Goal: Navigation & Orientation: Find specific page/section

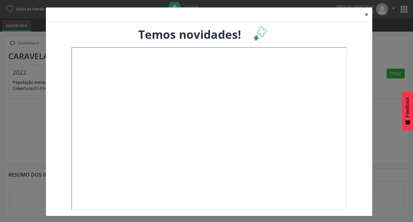
click at [364, 17] on button "×" at bounding box center [366, 14] width 11 height 14
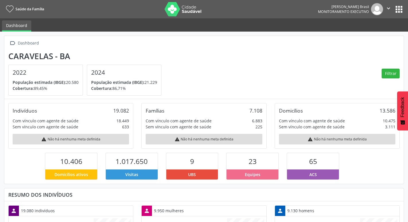
click at [129, 86] on p "Cobertura: 86,71%" at bounding box center [124, 88] width 66 height 6
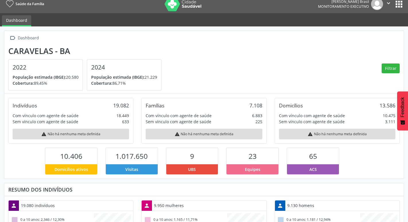
scroll to position [1, 0]
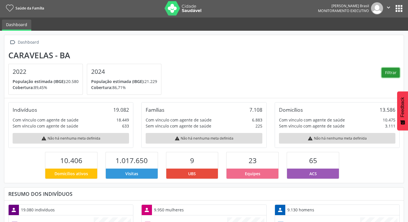
click at [392, 74] on button "Filtrar" at bounding box center [391, 73] width 18 height 10
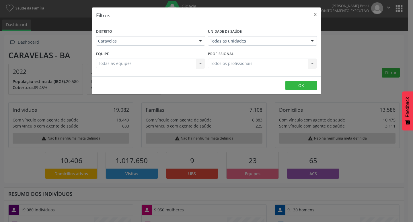
click at [200, 63] on div "Todas as equipes Todas as equipes Nenhum resultado encontrado para: " " Não há …" at bounding box center [150, 64] width 109 height 10
click at [306, 85] on button "OK" at bounding box center [301, 86] width 32 height 10
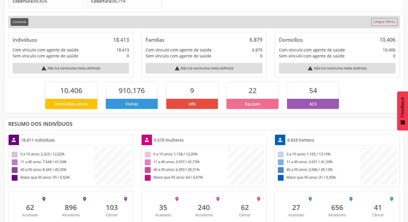
scroll to position [103, 0]
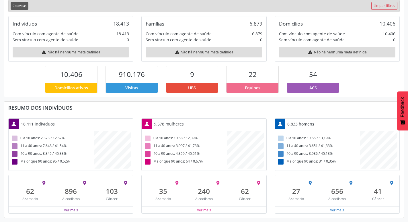
click at [83, 210] on div "Ver mais" at bounding box center [71, 209] width 124 height 7
click at [69, 211] on button "Ver mais" at bounding box center [71, 209] width 15 height 5
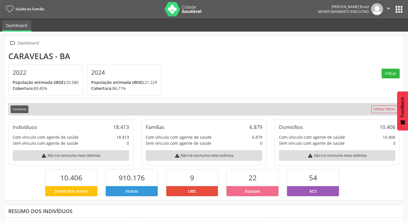
click at [137, 72] on h4 "2024" at bounding box center [124, 72] width 66 height 7
click at [386, 109] on link "Limpar filtros" at bounding box center [384, 109] width 26 height 8
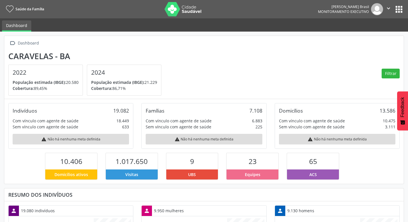
click at [123, 75] on h4 "2024" at bounding box center [124, 72] width 66 height 7
click at [31, 43] on div "Dashboard" at bounding box center [28, 43] width 23 height 8
click at [109, 75] on h4 "2024" at bounding box center [124, 72] width 66 height 7
click at [398, 7] on button "apps" at bounding box center [399, 9] width 10 height 10
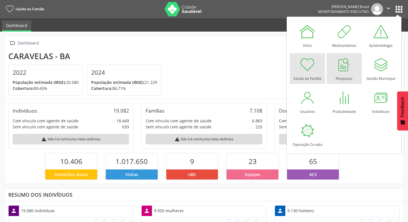
click at [343, 68] on div at bounding box center [344, 64] width 17 height 17
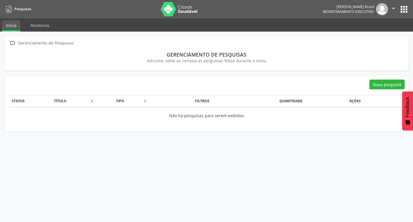
click at [402, 9] on button "apps" at bounding box center [404, 9] width 10 height 10
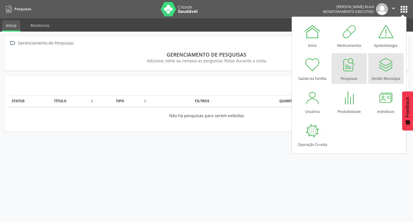
click at [390, 72] on div at bounding box center [385, 64] width 17 height 17
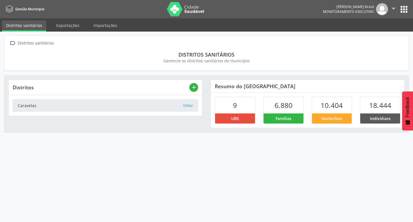
click at [381, 109] on span "18.444" at bounding box center [380, 104] width 22 height 9
click at [374, 119] on span "Indivíduos" at bounding box center [380, 118] width 21 height 6
drag, startPoint x: 272, startPoint y: 119, endPoint x: 283, endPoint y: 117, distance: 11.4
click at [278, 118] on div "Famílias" at bounding box center [284, 118] width 40 height 10
click at [289, 106] on span "6.880" at bounding box center [284, 104] width 18 height 9
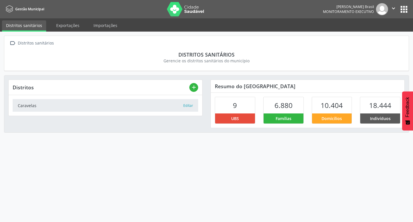
click at [402, 9] on button "apps" at bounding box center [404, 9] width 10 height 10
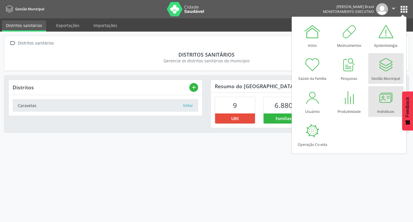
click at [383, 102] on div at bounding box center [385, 97] width 17 height 17
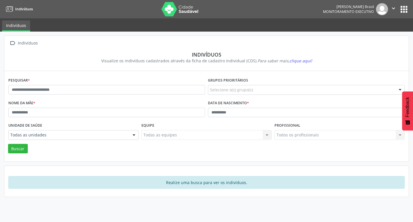
click at [400, 7] on button "apps" at bounding box center [404, 9] width 10 height 10
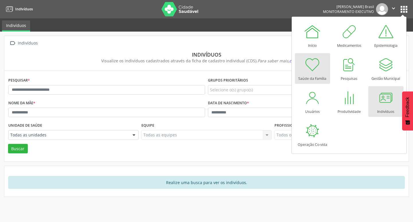
click at [314, 79] on div "Saúde da Família" at bounding box center [312, 77] width 28 height 8
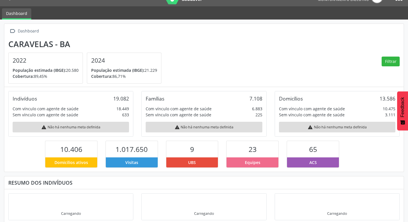
scroll to position [19, 0]
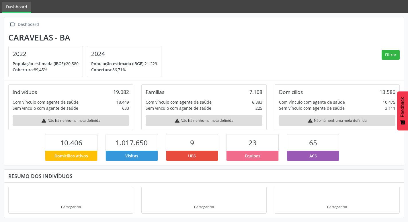
click at [70, 145] on span "10.406" at bounding box center [71, 142] width 22 height 9
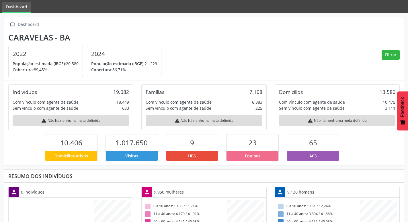
scroll to position [95, 133]
click at [26, 92] on div "Indivíduos" at bounding box center [25, 92] width 24 height 6
click at [155, 94] on div "Famílias" at bounding box center [155, 92] width 19 height 6
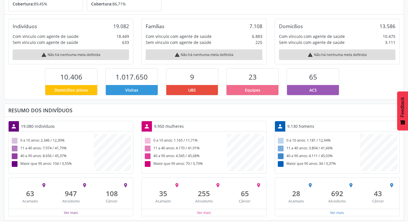
scroll to position [87, 0]
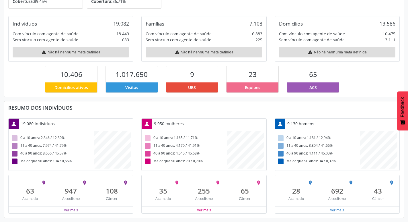
click at [200, 210] on button "Ver mais" at bounding box center [204, 209] width 15 height 5
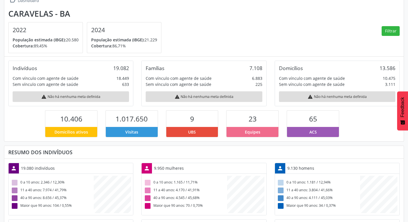
scroll to position [0, 0]
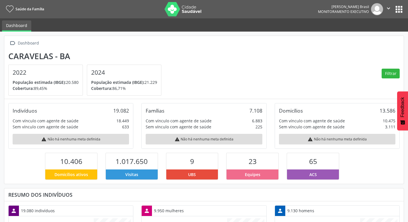
click at [401, 11] on button "apps" at bounding box center [399, 9] width 10 height 10
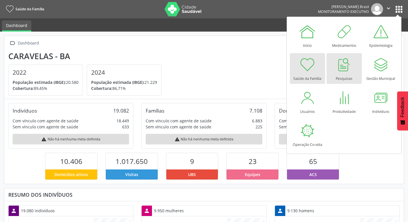
click at [349, 65] on div at bounding box center [344, 64] width 17 height 17
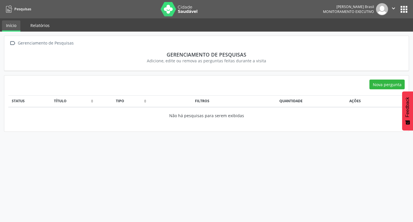
click at [47, 26] on link "Relatórios" at bounding box center [39, 25] width 27 height 10
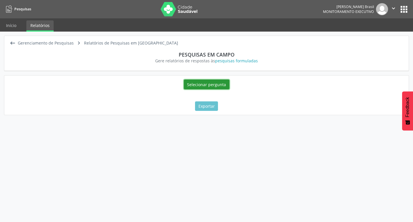
click at [213, 84] on button "Selecionar pergunta" at bounding box center [207, 84] width 46 height 10
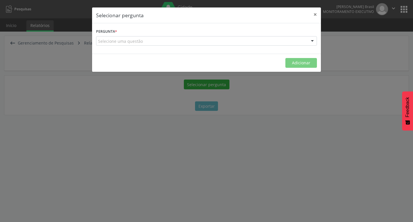
click at [314, 44] on div at bounding box center [312, 41] width 9 height 10
click at [311, 43] on div at bounding box center [312, 41] width 9 height 10
click at [318, 13] on button "×" at bounding box center [315, 14] width 11 height 14
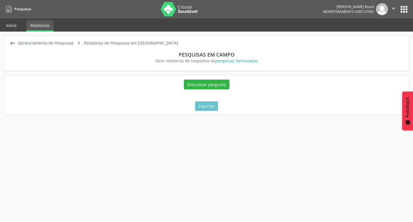
click at [12, 26] on link "Início" at bounding box center [11, 25] width 18 height 10
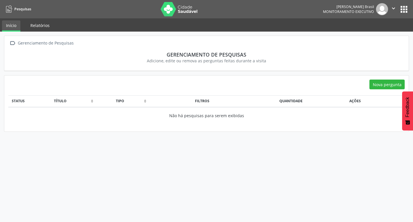
click at [44, 27] on link "Relatórios" at bounding box center [39, 25] width 27 height 10
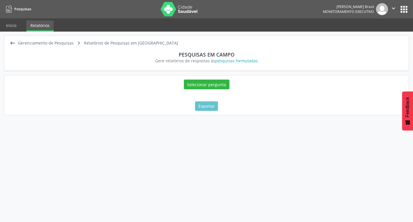
click at [406, 10] on button "apps" at bounding box center [404, 9] width 10 height 10
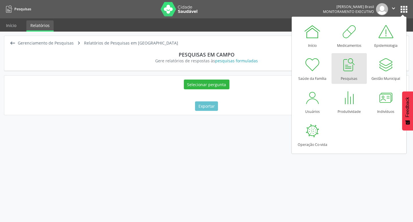
click at [263, 51] on section "Pesquisas em campo Gere relatórios de respostas às pesquisas formuladas" at bounding box center [206, 57] width 396 height 20
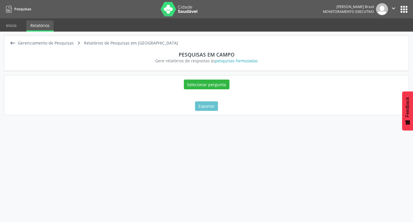
click at [49, 45] on div "Gerenciamento de Pesquisas" at bounding box center [46, 43] width 58 height 8
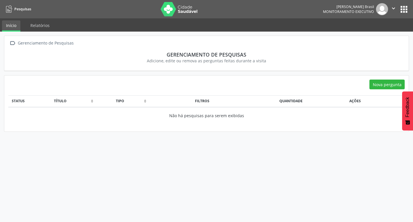
click at [406, 8] on button "apps" at bounding box center [404, 9] width 10 height 10
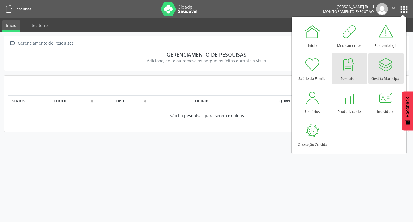
click at [388, 65] on div at bounding box center [385, 64] width 17 height 17
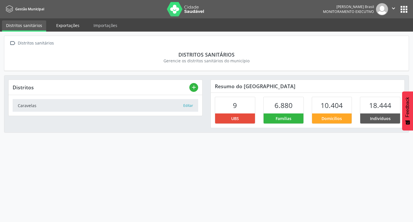
click at [73, 25] on link "Exportações" at bounding box center [67, 25] width 31 height 10
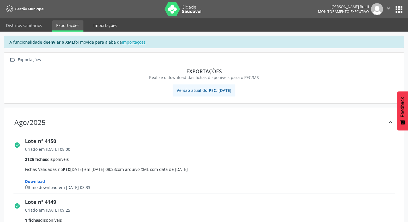
click at [114, 24] on link "Importações" at bounding box center [106, 25] width 32 height 10
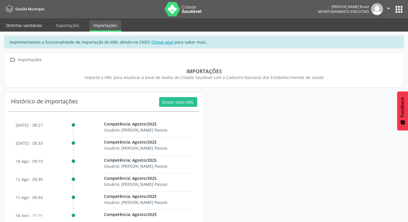
click at [27, 27] on link "Distritos sanitários" at bounding box center [24, 25] width 44 height 10
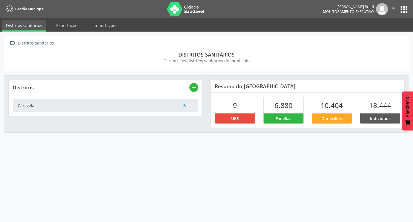
click at [404, 15] on div "[PERSON_NAME] Brasil Monitoramento Executivo  Configurações Sair apps" at bounding box center [366, 9] width 86 height 12
click at [404, 11] on button "apps" at bounding box center [404, 9] width 10 height 10
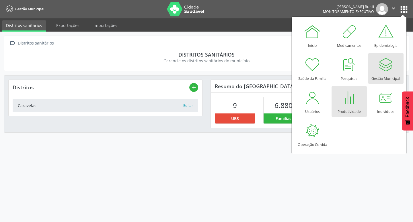
click at [353, 103] on div at bounding box center [349, 97] width 17 height 17
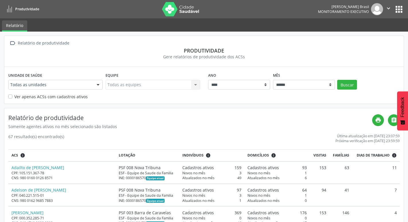
click at [399, 7] on button "apps" at bounding box center [399, 9] width 10 height 10
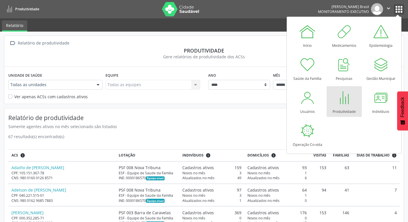
click at [387, 9] on icon "" at bounding box center [389, 8] width 6 height 6
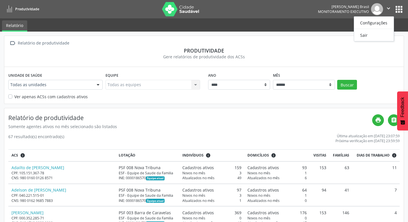
click at [403, 9] on button "apps" at bounding box center [399, 9] width 10 height 10
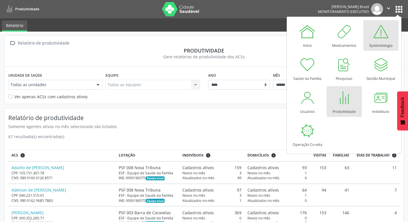
click at [378, 43] on div "Epidemiologia" at bounding box center [380, 44] width 23 height 8
